Goal: Task Accomplishment & Management: Complete application form

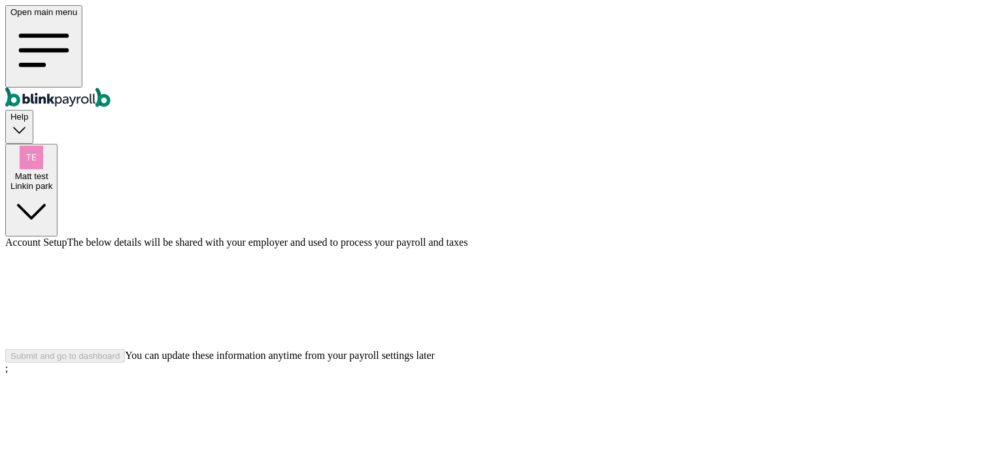
click at [52, 181] on div "Linkin park" at bounding box center [31, 186] width 42 height 10
drag, startPoint x: 868, startPoint y: 227, endPoint x: 971, endPoint y: 227, distance: 102.6
